Goal: Communication & Community: Answer question/provide support

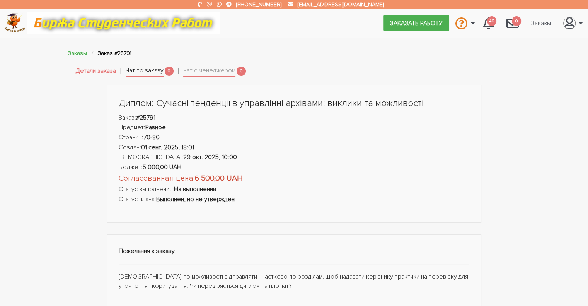
click at [141, 69] on link "Чат по заказу" at bounding box center [145, 71] width 38 height 11
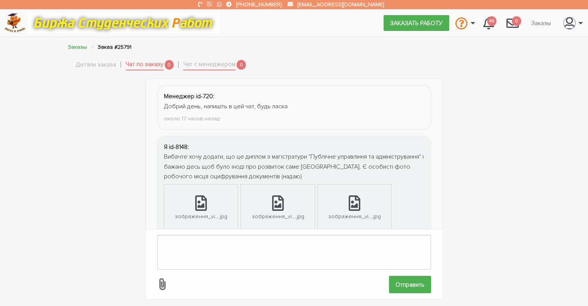
scroll to position [181, 0]
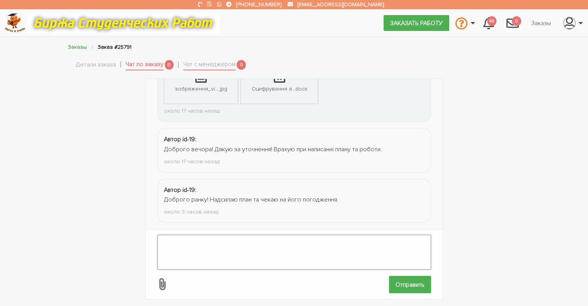
click at [165, 238] on textarea at bounding box center [294, 252] width 274 height 35
paste textarea "Трошечки пропоную удосконалити. Слово сучасний не використовують в назвах науко…"
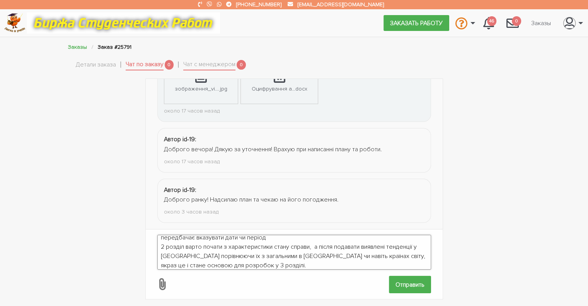
scroll to position [0, 0]
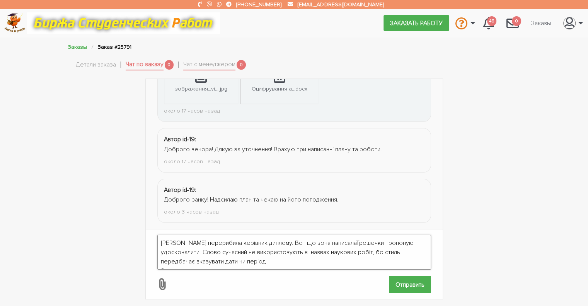
click at [329, 235] on textarea "[PERSON_NAME] перерибила керівник диплому. Вот що вона написалаТрошечки пропону…" at bounding box center [294, 252] width 274 height 35
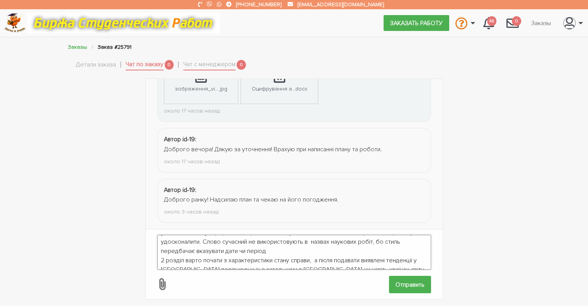
scroll to position [28, 0]
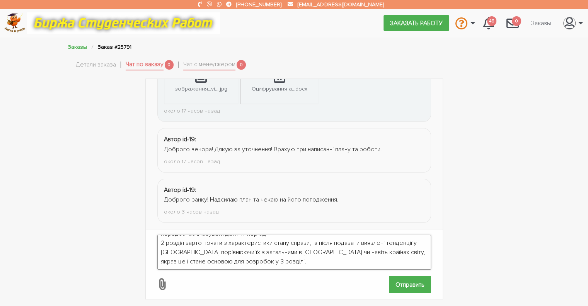
click at [259, 255] on textarea "[PERSON_NAME] перерибила керівник диплому. Вот що вона написала "Трошечки пропо…" at bounding box center [294, 252] width 274 height 35
type textarea "[PERSON_NAME] перерибила керівник диплому. Вот що вона написала "Трошечки пропо…"
click at [163, 278] on icon at bounding box center [162, 284] width 14 height 14
click at [389, 285] on input "file" at bounding box center [389, 285] width 0 height 0
type input "C:\fakepath\ПЛАН до диплому ЗУПА НАДС 5-1 - [PERSON_NAME].docx"
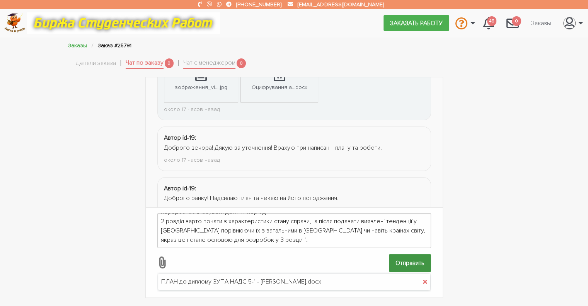
click at [394, 257] on input "Отправить" at bounding box center [410, 262] width 42 height 17
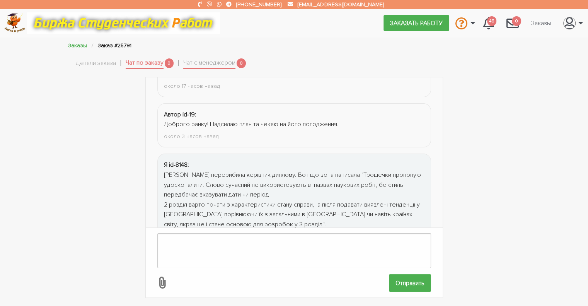
scroll to position [391, 0]
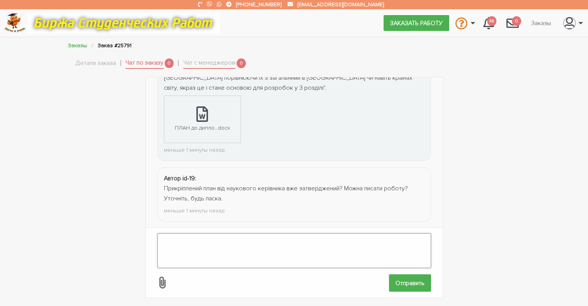
click at [162, 237] on textarea at bounding box center [294, 250] width 274 height 35
type textarea "Так, керівник відповів, що по цьому плану можна працювати"
click at [417, 274] on input "Отправить" at bounding box center [410, 282] width 42 height 17
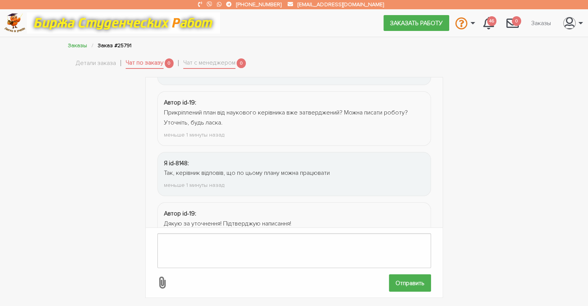
scroll to position [492, 0]
